Goal: Task Accomplishment & Management: Manage account settings

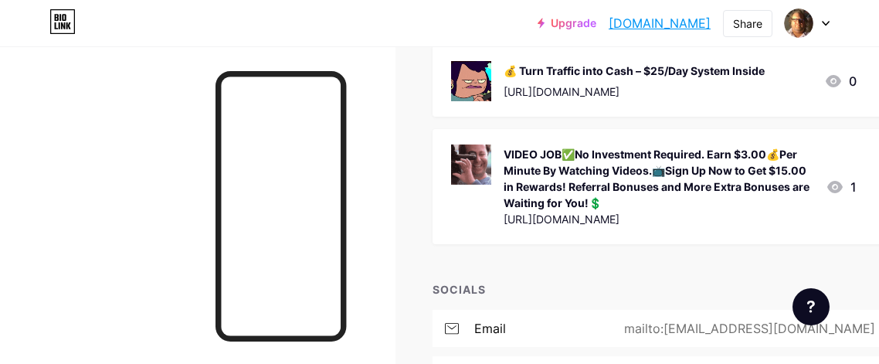
scroll to position [507, 0]
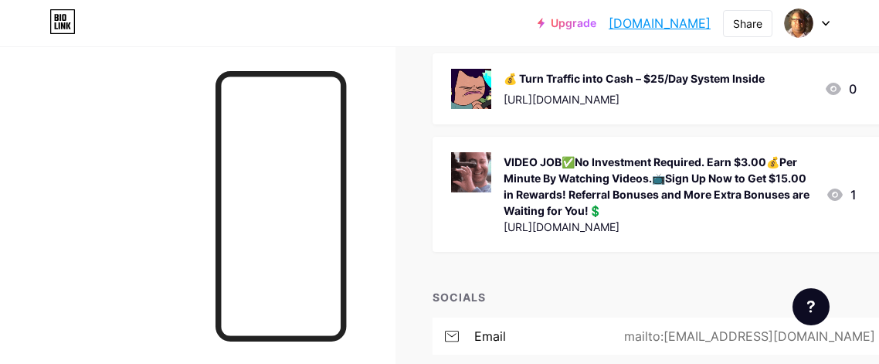
click at [822, 21] on icon at bounding box center [826, 23] width 8 height 5
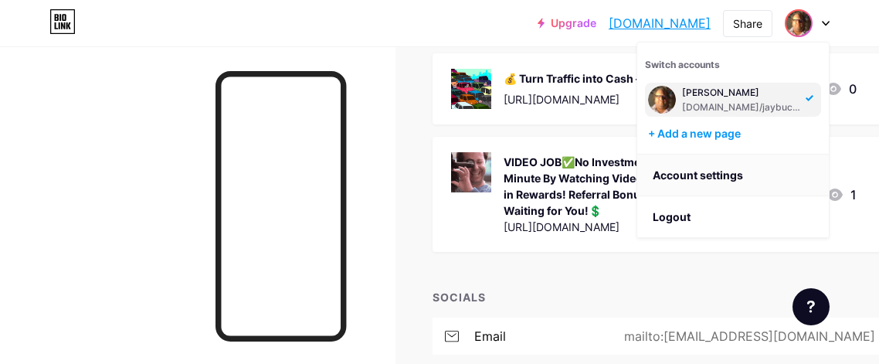
click at [705, 170] on link "Account settings" at bounding box center [732, 175] width 191 height 42
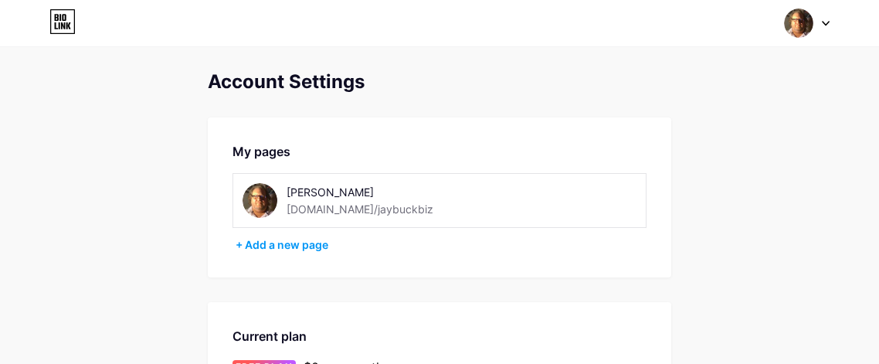
click at [56, 21] on icon at bounding box center [62, 21] width 26 height 25
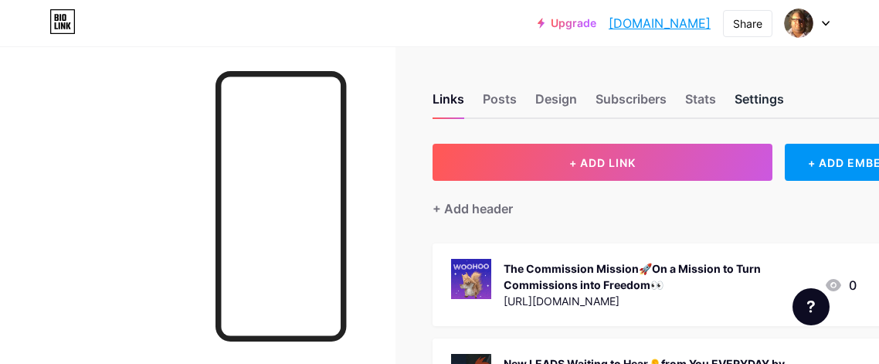
click at [754, 95] on div "Settings" at bounding box center [758, 104] width 49 height 28
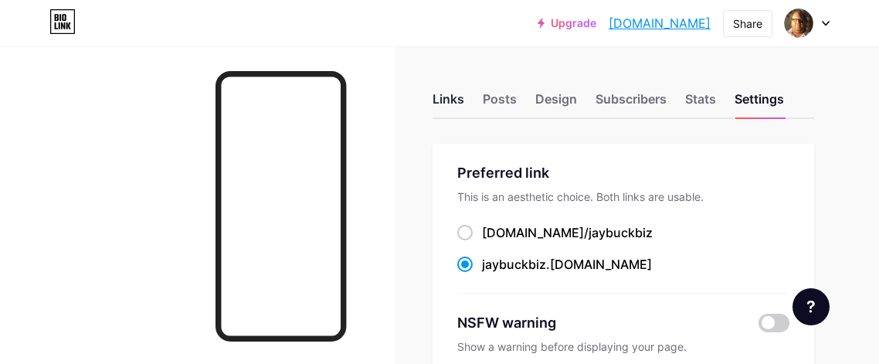
click at [449, 95] on div "Links" at bounding box center [448, 104] width 32 height 28
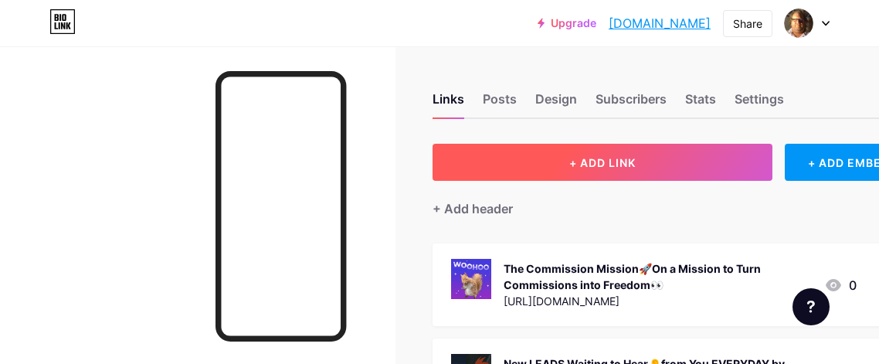
click at [606, 156] on span "+ ADD LINK" at bounding box center [602, 162] width 66 height 13
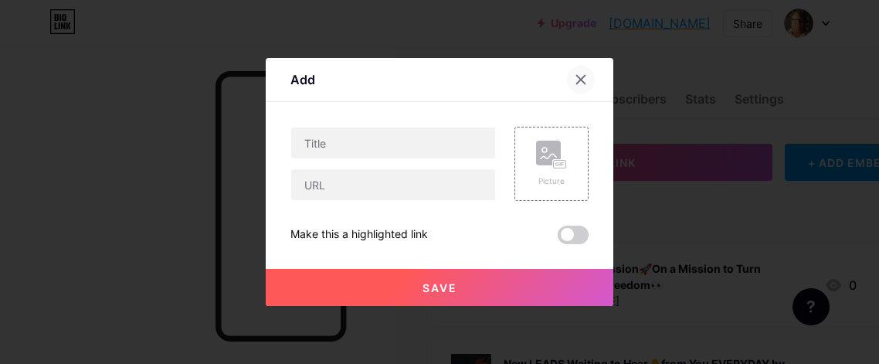
click at [576, 76] on icon at bounding box center [580, 79] width 12 height 12
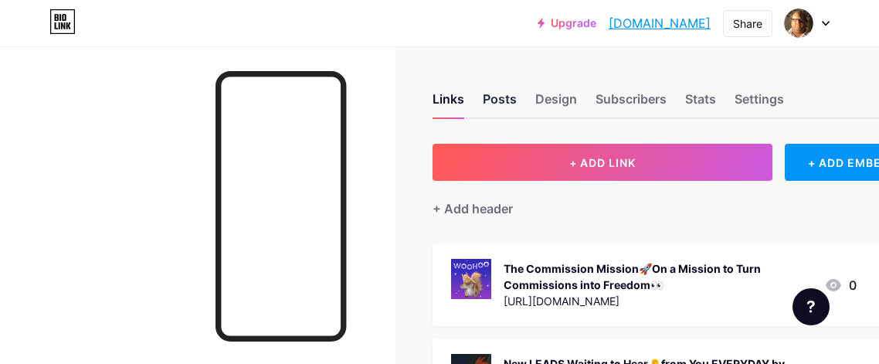
click at [505, 94] on div "Posts" at bounding box center [500, 104] width 34 height 28
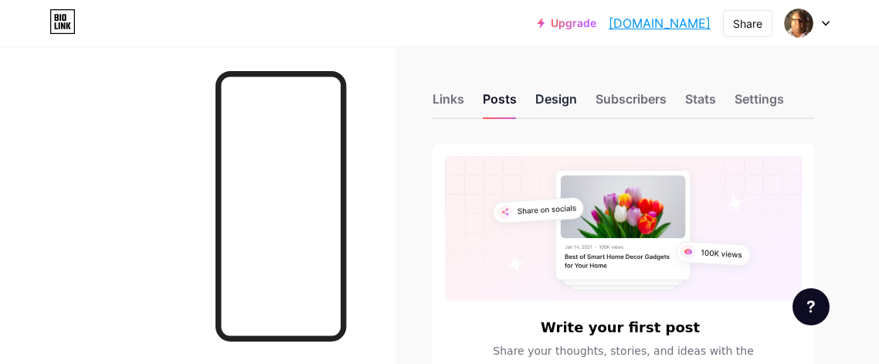
click at [565, 96] on div "Design" at bounding box center [556, 104] width 42 height 28
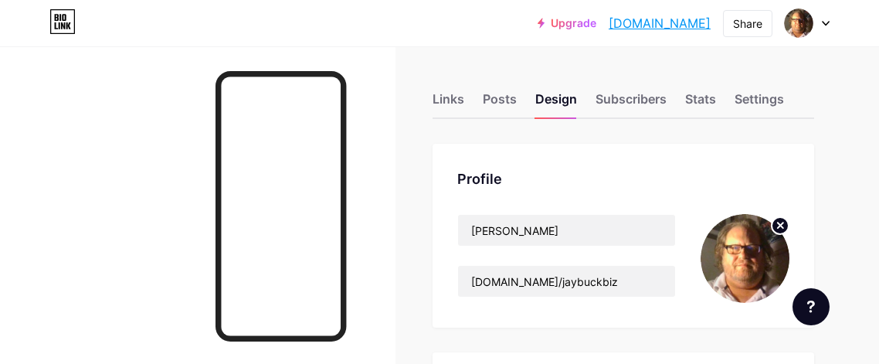
type input "#d9dbc7"
type input "#171816"
click at [822, 22] on icon at bounding box center [826, 23] width 8 height 5
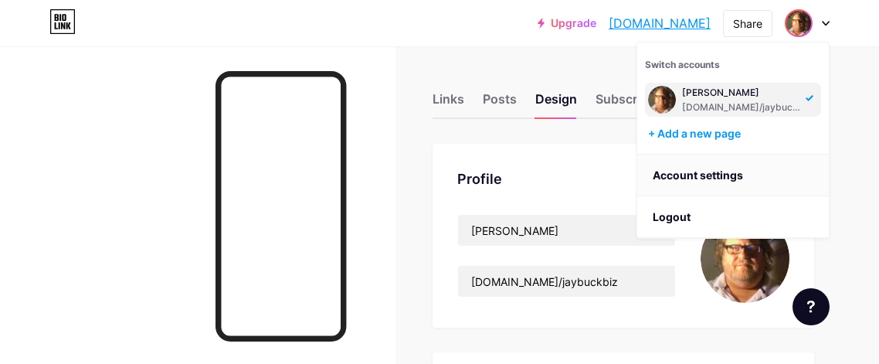
click at [710, 172] on link "Account settings" at bounding box center [732, 175] width 191 height 42
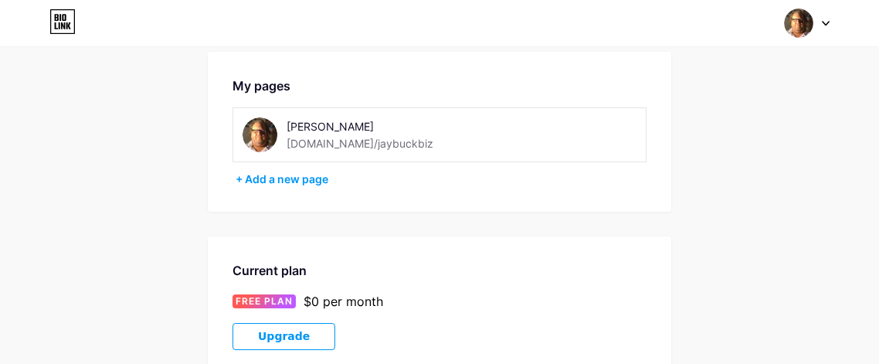
scroll to position [65, 0]
click at [301, 173] on div "+ Add a new page" at bounding box center [441, 179] width 411 height 15
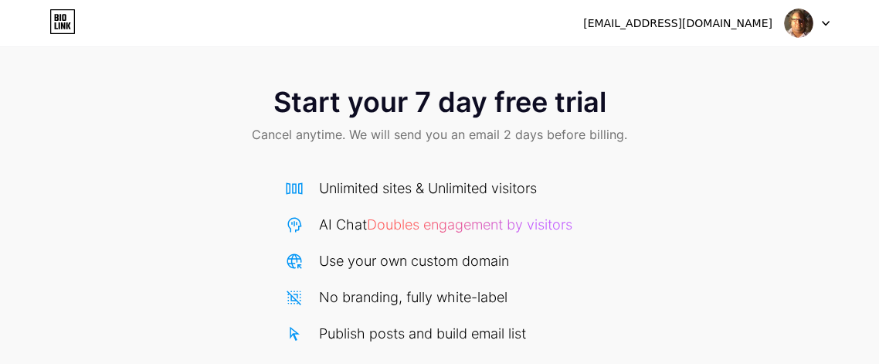
click at [825, 24] on icon at bounding box center [825, 24] width 6 height 4
click at [54, 19] on icon at bounding box center [62, 21] width 26 height 25
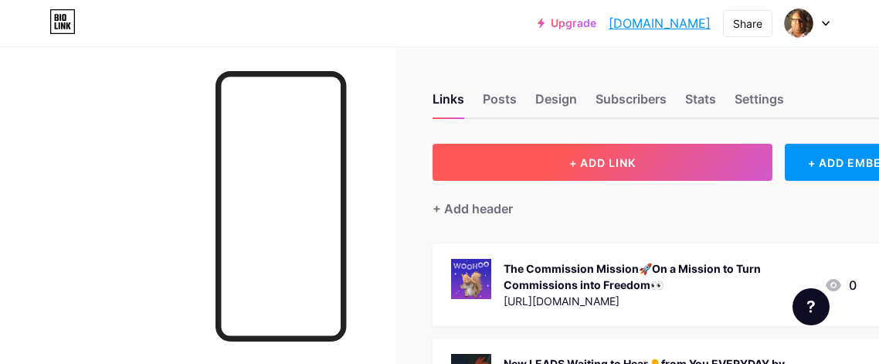
click at [601, 157] on span "+ ADD LINK" at bounding box center [602, 162] width 66 height 13
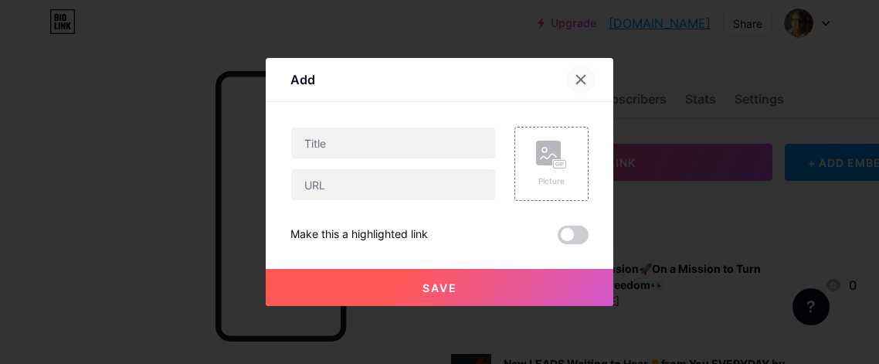
click at [579, 75] on icon at bounding box center [580, 79] width 12 height 12
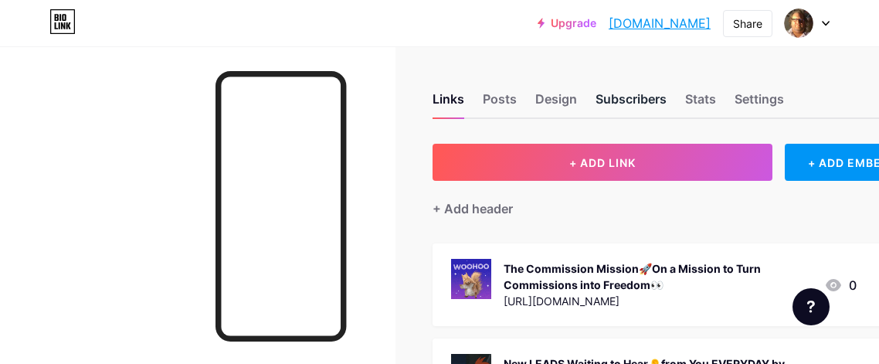
click at [627, 97] on div "Subscribers" at bounding box center [630, 104] width 71 height 28
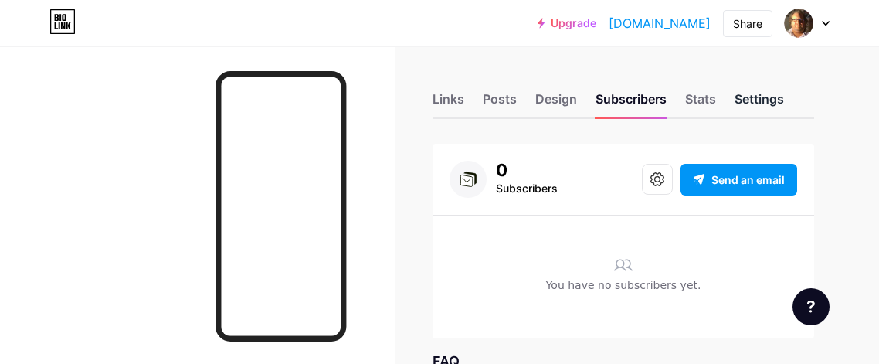
click at [761, 100] on div "Settings" at bounding box center [758, 104] width 49 height 28
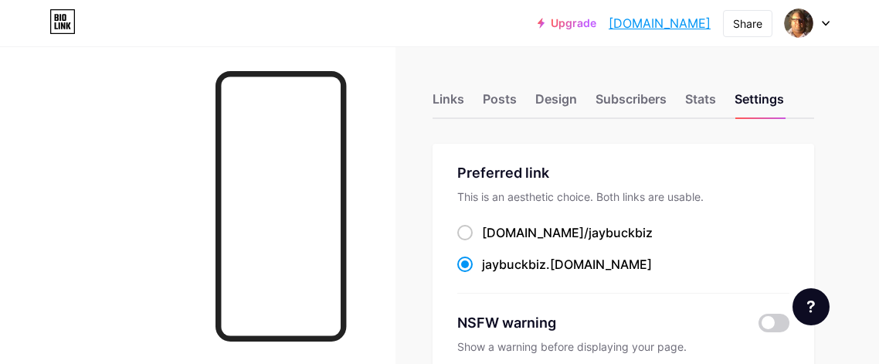
click at [821, 20] on div at bounding box center [807, 23] width 45 height 28
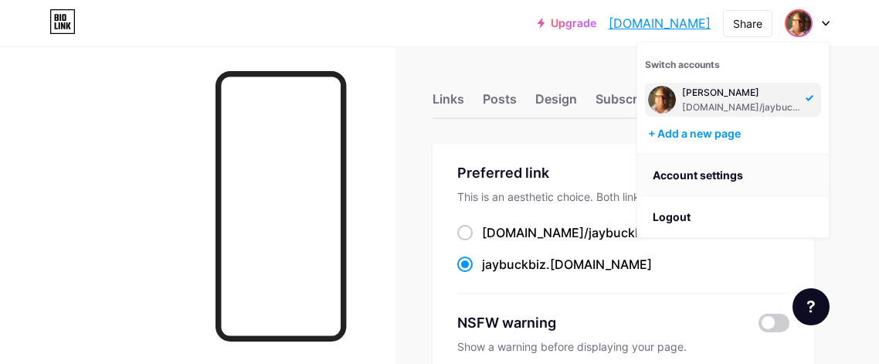
click at [730, 176] on link "Account settings" at bounding box center [732, 175] width 191 height 42
